Goal: Find specific page/section: Find specific page/section

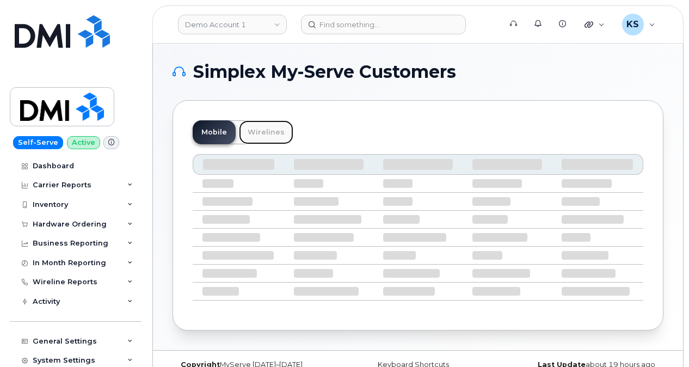
click at [253, 130] on link "Wirelines" at bounding box center [266, 132] width 54 height 24
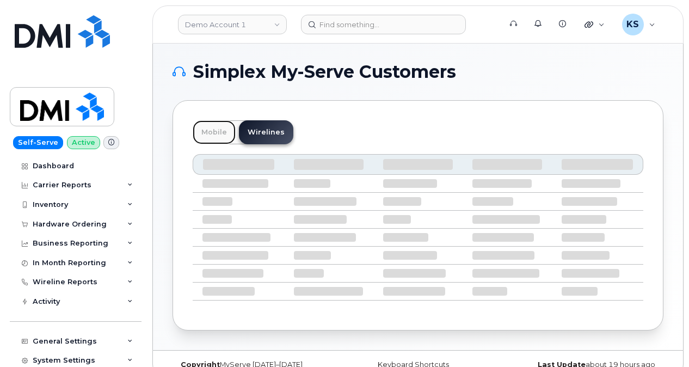
click at [207, 133] on link "Mobile" at bounding box center [214, 132] width 43 height 24
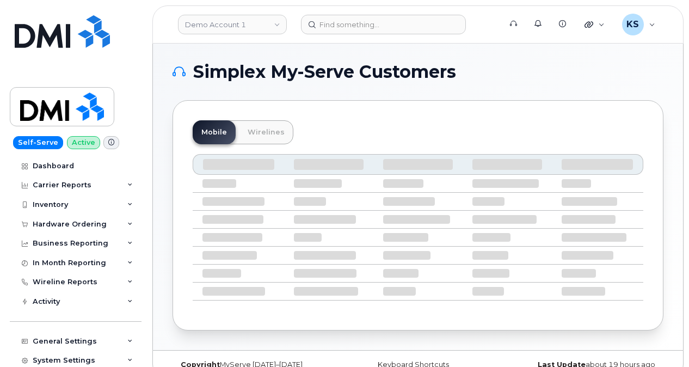
click at [108, 143] on icon at bounding box center [111, 142] width 6 height 6
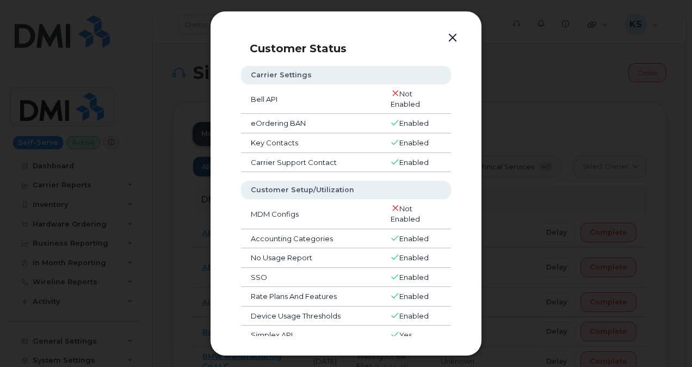
click at [453, 33] on button "button" at bounding box center [453, 37] width 16 height 15
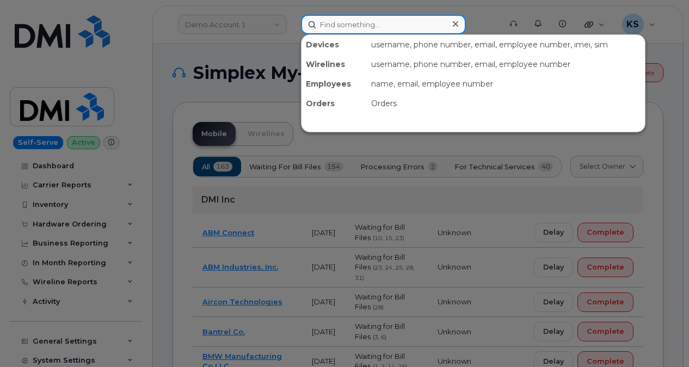
click at [362, 27] on input at bounding box center [383, 25] width 165 height 20
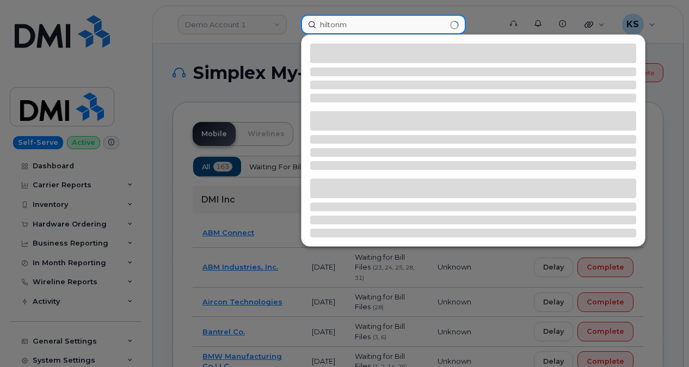
drag, startPoint x: 360, startPoint y: 28, endPoint x: 378, endPoint y: 26, distance: 18.0
click at [377, 27] on input "hiltonm" at bounding box center [383, 25] width 165 height 20
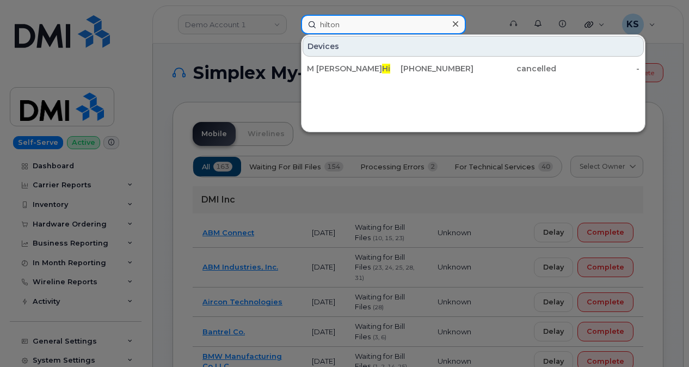
type input "hilton"
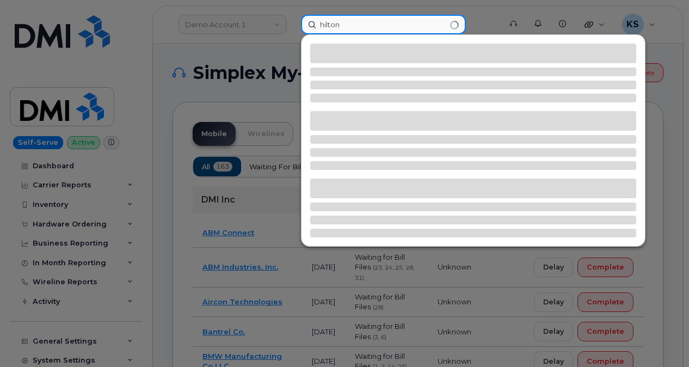
click at [375, 25] on input "hilton" at bounding box center [383, 25] width 165 height 20
click at [377, 24] on input "hilton" at bounding box center [383, 25] width 165 height 20
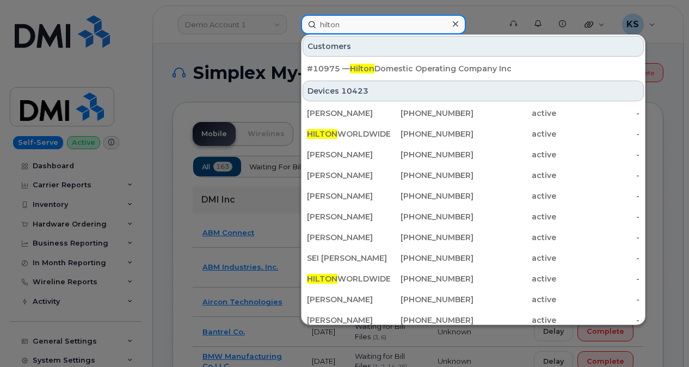
click at [377, 24] on input "hilton" at bounding box center [383, 25] width 165 height 20
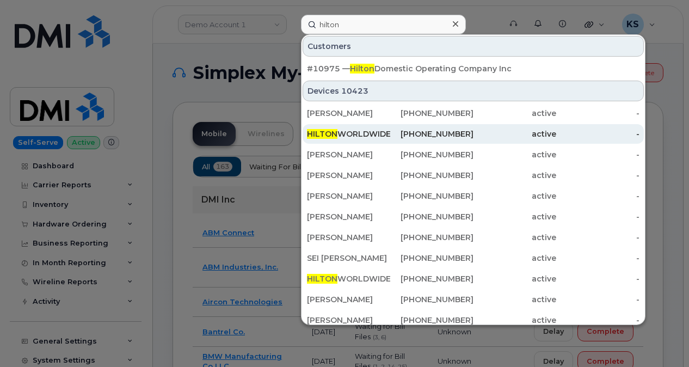
click at [361, 133] on div "HILTON WORLDWIDE HOLDINGS INC." at bounding box center [348, 133] width 83 height 11
click at [349, 132] on div "HILTON WORLDWIDE HOLDINGS INC." at bounding box center [348, 133] width 83 height 11
click at [351, 131] on div "HILTON WORLDWIDE HOLDINGS INC." at bounding box center [348, 133] width 83 height 11
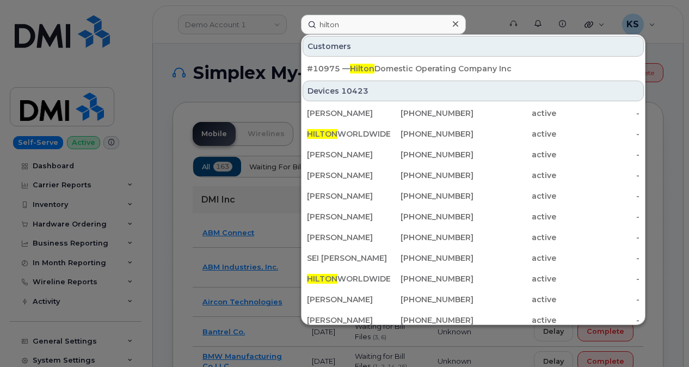
click at [460, 27] on div at bounding box center [455, 24] width 16 height 16
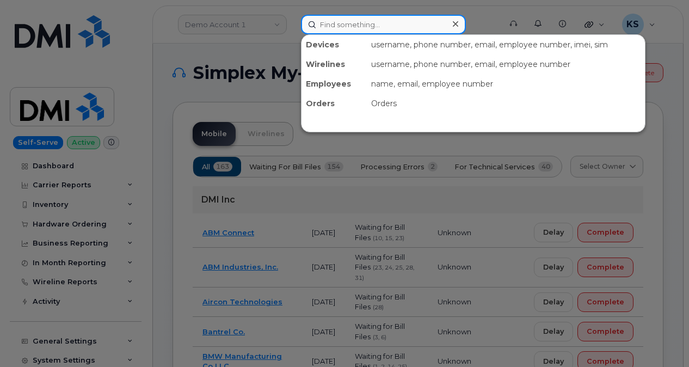
click at [456, 26] on div at bounding box center [383, 25] width 165 height 20
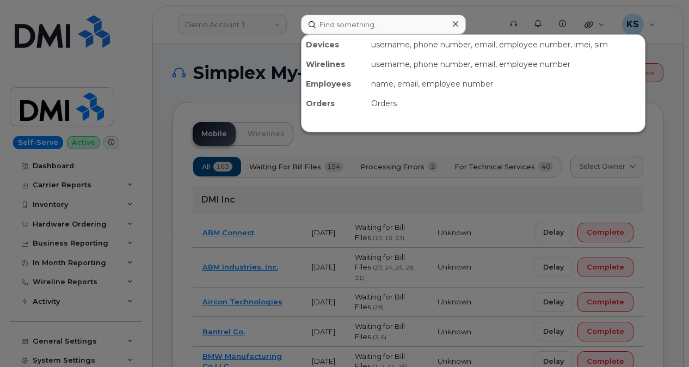
click at [457, 23] on icon at bounding box center [455, 24] width 5 height 9
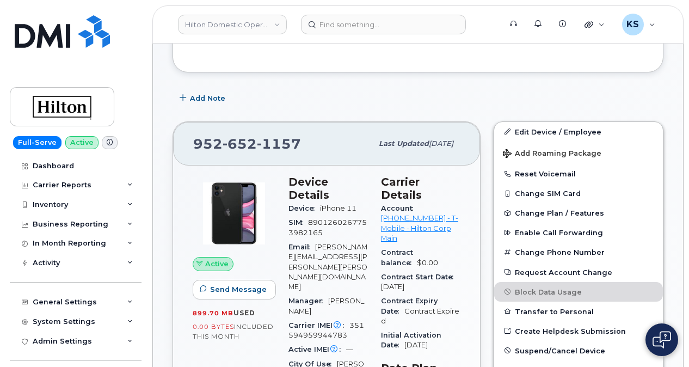
scroll to position [230, 0]
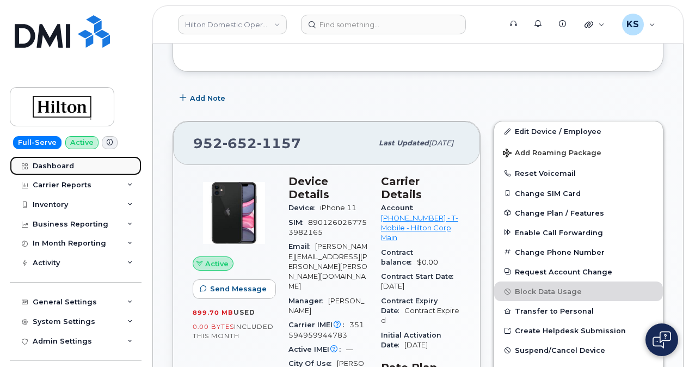
click at [53, 164] on div "Dashboard" at bounding box center [53, 166] width 41 height 9
click at [27, 171] on link "Dashboard" at bounding box center [76, 166] width 132 height 20
click at [58, 167] on div "Dashboard" at bounding box center [53, 166] width 41 height 9
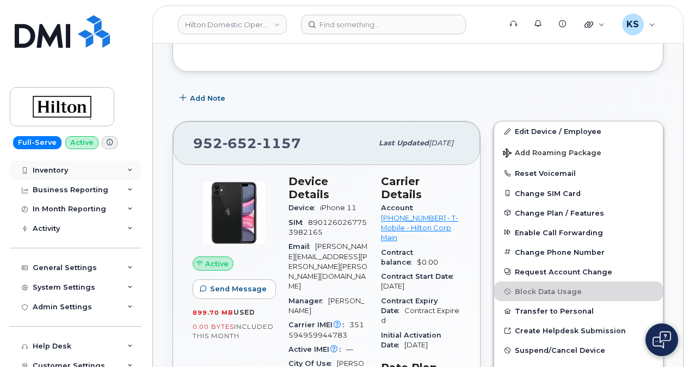
scroll to position [0, 0]
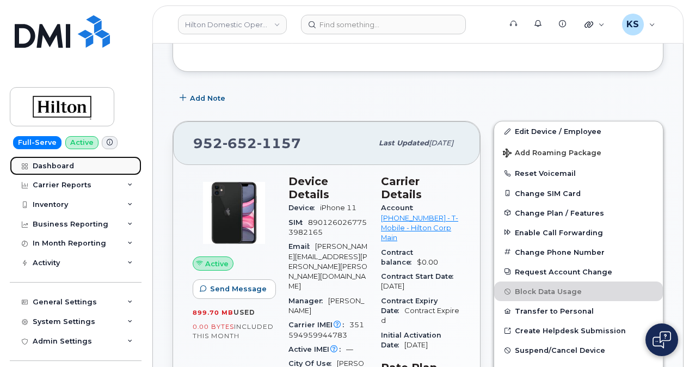
click at [68, 165] on div "Dashboard" at bounding box center [53, 166] width 41 height 9
